Goal: Navigation & Orientation: Find specific page/section

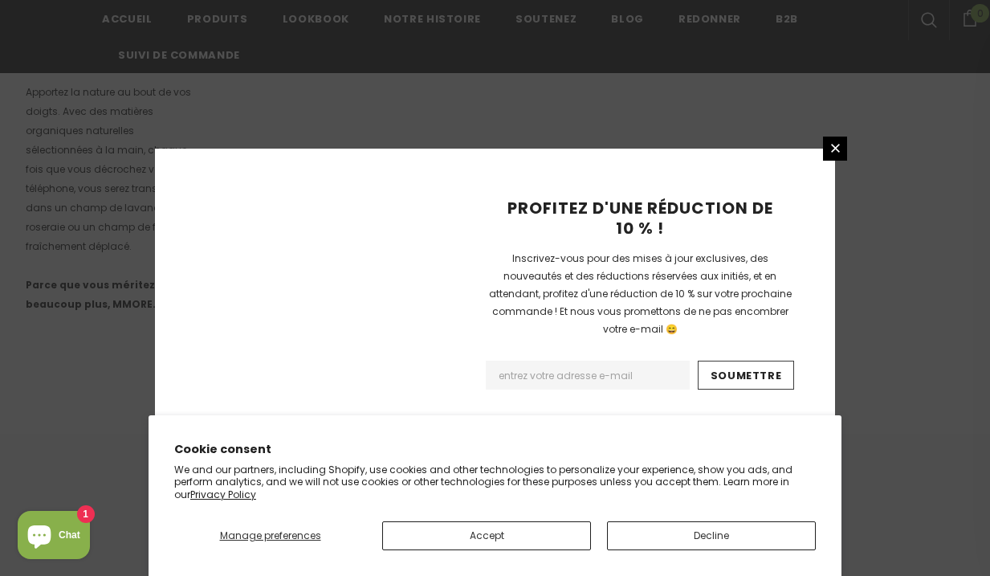
scroll to position [1142, 0]
